Goal: Information Seeking & Learning: Learn about a topic

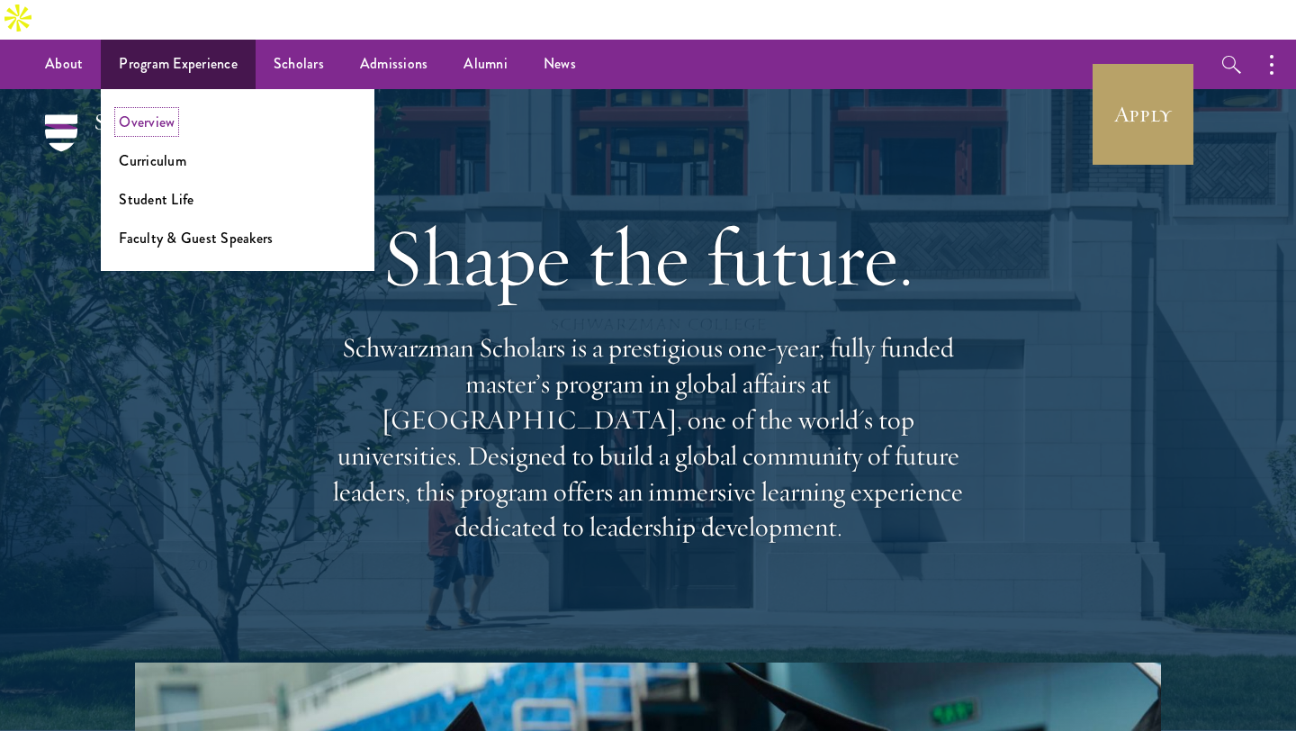
click at [159, 112] on link "Overview" at bounding box center [147, 122] width 56 height 21
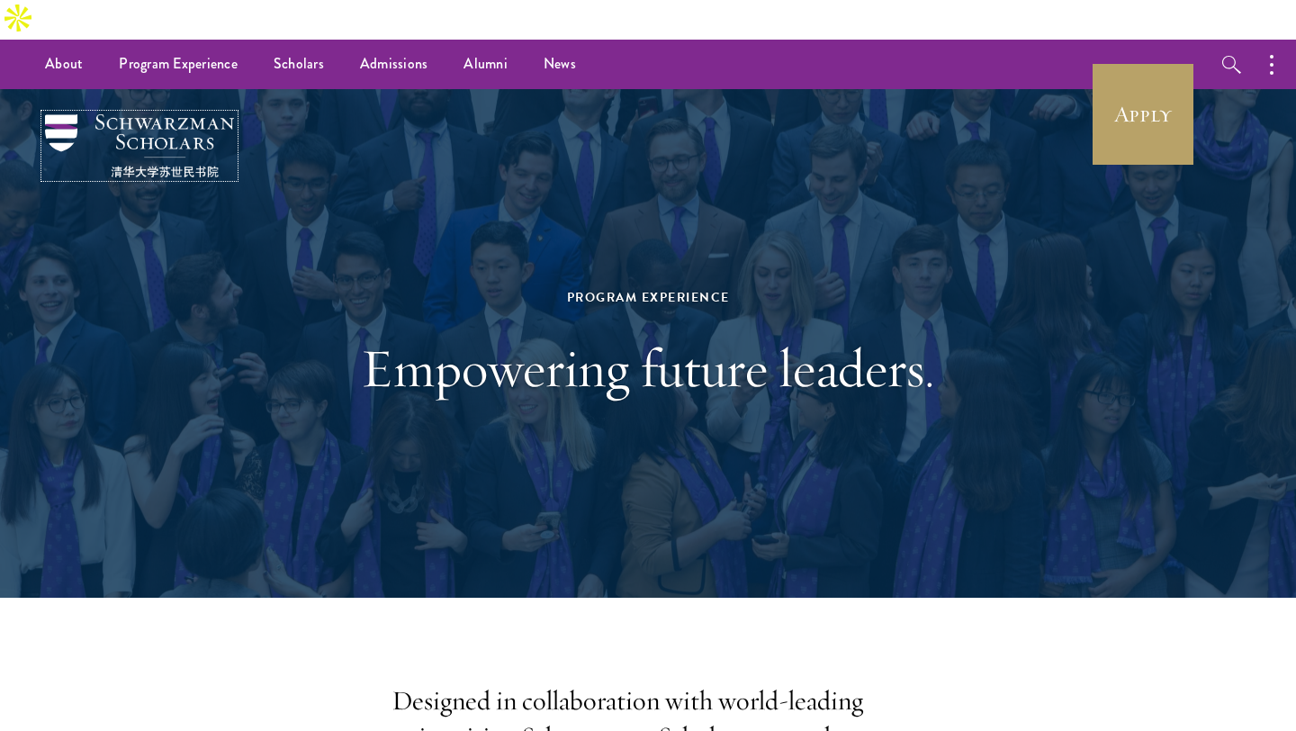
click at [102, 114] on img at bounding box center [139, 145] width 189 height 63
